Goal: Navigation & Orientation: Go to known website

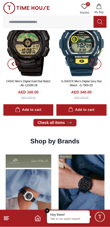
scroll to position [328, 0]
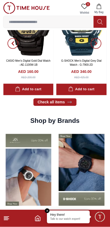
click at [85, 131] on img at bounding box center [81, 170] width 51 height 79
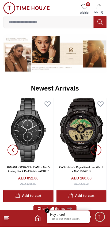
scroll to position [328, 0]
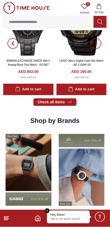
click at [47, 211] on em "Close tooltip" at bounding box center [47, 211] width 5 height 5
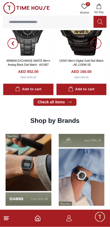
click at [98, 220] on span "Minimize live chat window" at bounding box center [100, 218] width 16 height 16
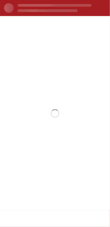
scroll to position [0, 0]
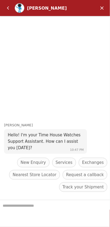
click at [101, 8] on em "Minimize" at bounding box center [102, 8] width 11 height 11
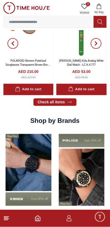
click at [38, 220] on icon "Home" at bounding box center [38, 219] width 6 height 6
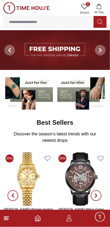
click at [8, 219] on line at bounding box center [6, 219] width 5 height 0
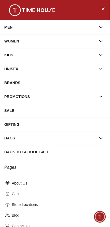
click at [105, 9] on button "Close Menu" at bounding box center [103, 8] width 9 height 9
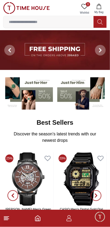
click at [30, 9] on img at bounding box center [26, 8] width 47 height 12
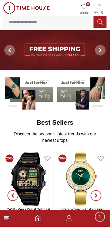
click at [13, 10] on img at bounding box center [26, 8] width 47 height 12
click at [8, 14] on img at bounding box center [26, 8] width 47 height 12
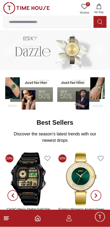
click at [39, 4] on img at bounding box center [26, 8] width 47 height 12
click at [44, 5] on img at bounding box center [26, 8] width 47 height 12
click at [10, 11] on img at bounding box center [26, 8] width 47 height 12
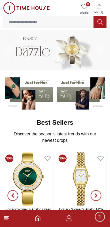
click at [6, 220] on line at bounding box center [6, 220] width 4 height 0
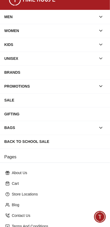
scroll to position [48, 0]
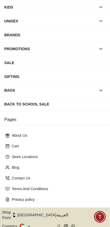
click at [58, 214] on icon "button" at bounding box center [59, 216] width 2 height 4
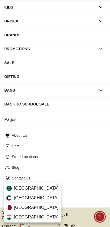
click at [43, 217] on div "[GEOGRAPHIC_DATA]" at bounding box center [32, 218] width 56 height 10
